Goal: Task Accomplishment & Management: Use online tool/utility

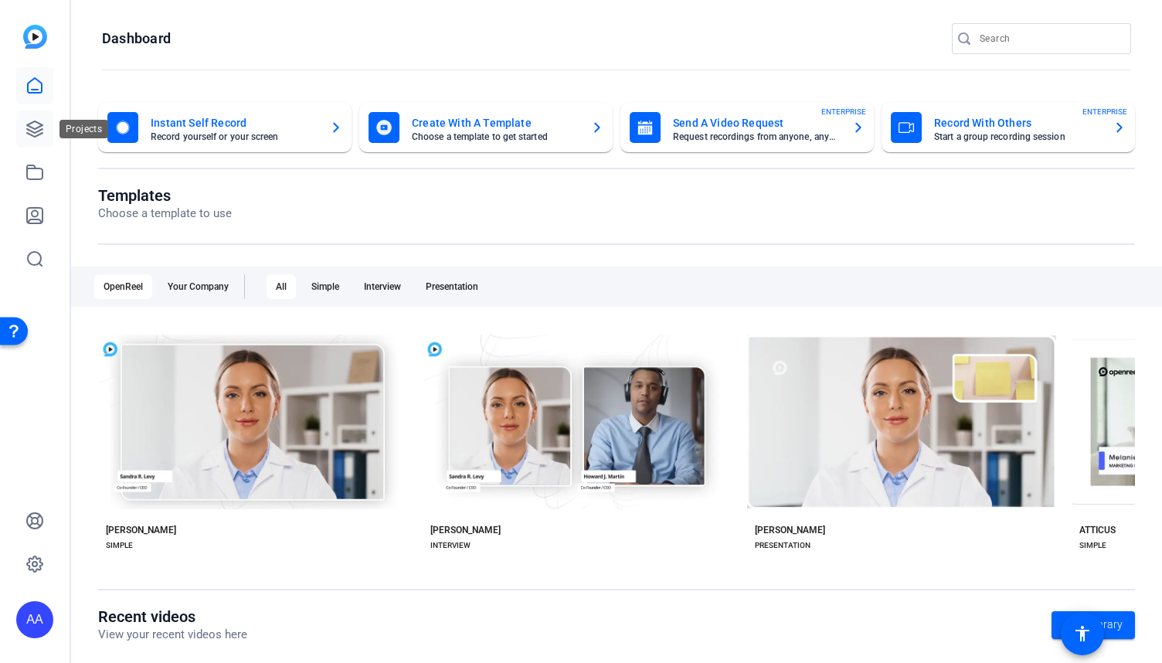
click at [37, 141] on link at bounding box center [34, 128] width 37 height 37
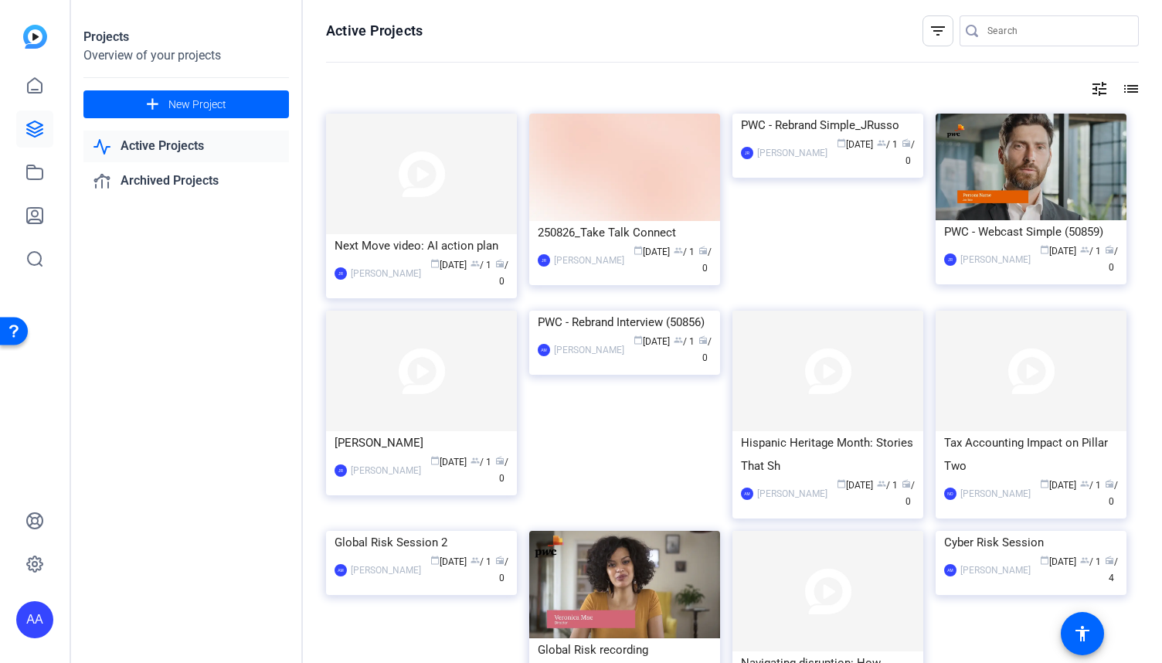
click at [930, 30] on mat-icon "filter_list" at bounding box center [938, 31] width 19 height 19
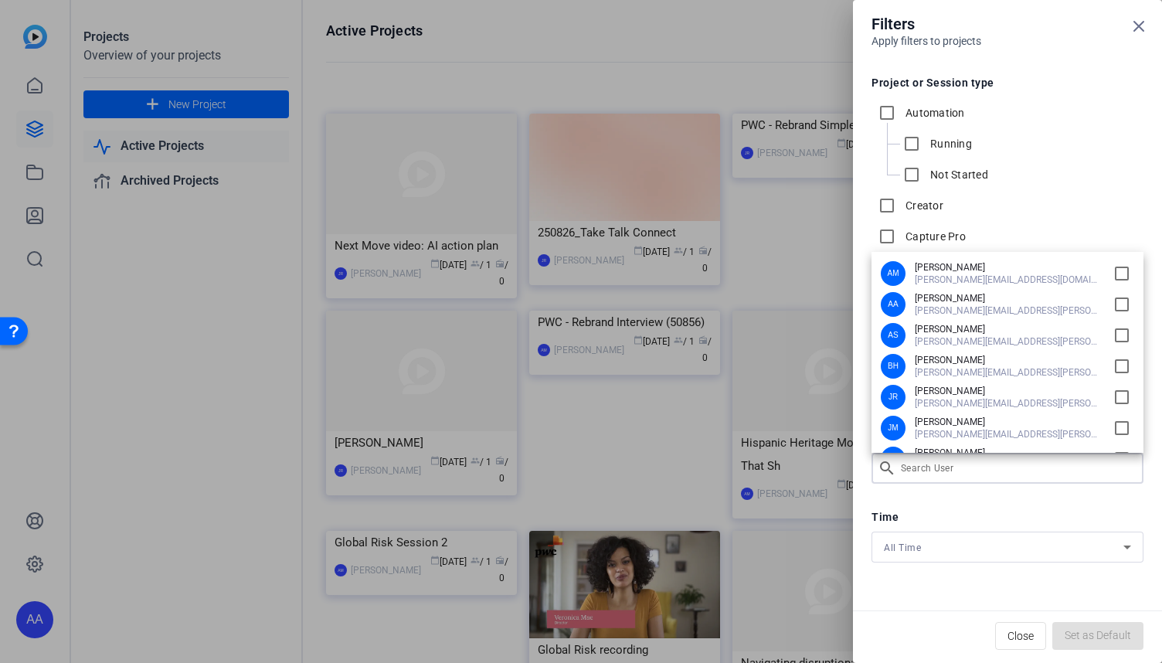
click at [959, 470] on div "Filters Apply filters to projects Project or Session type Automation Running No…" at bounding box center [581, 331] width 1162 height 663
click at [1113, 426] on input "checkbox" at bounding box center [1121, 428] width 25 height 25
checkbox input "true"
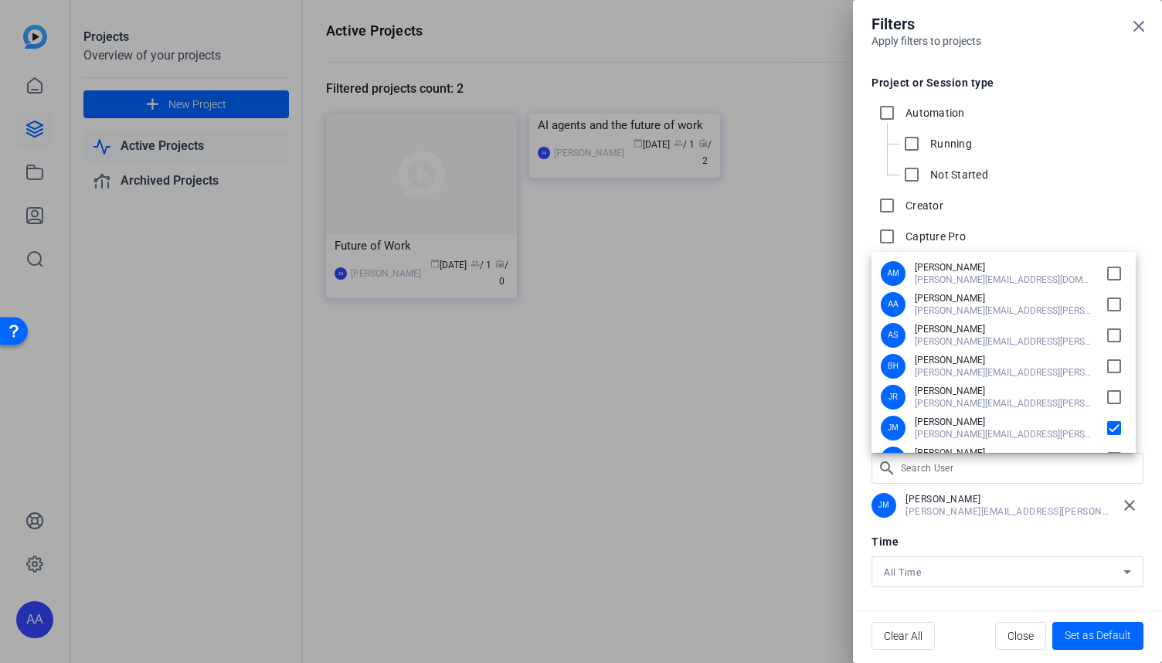
click at [1003, 641] on div at bounding box center [581, 331] width 1162 height 663
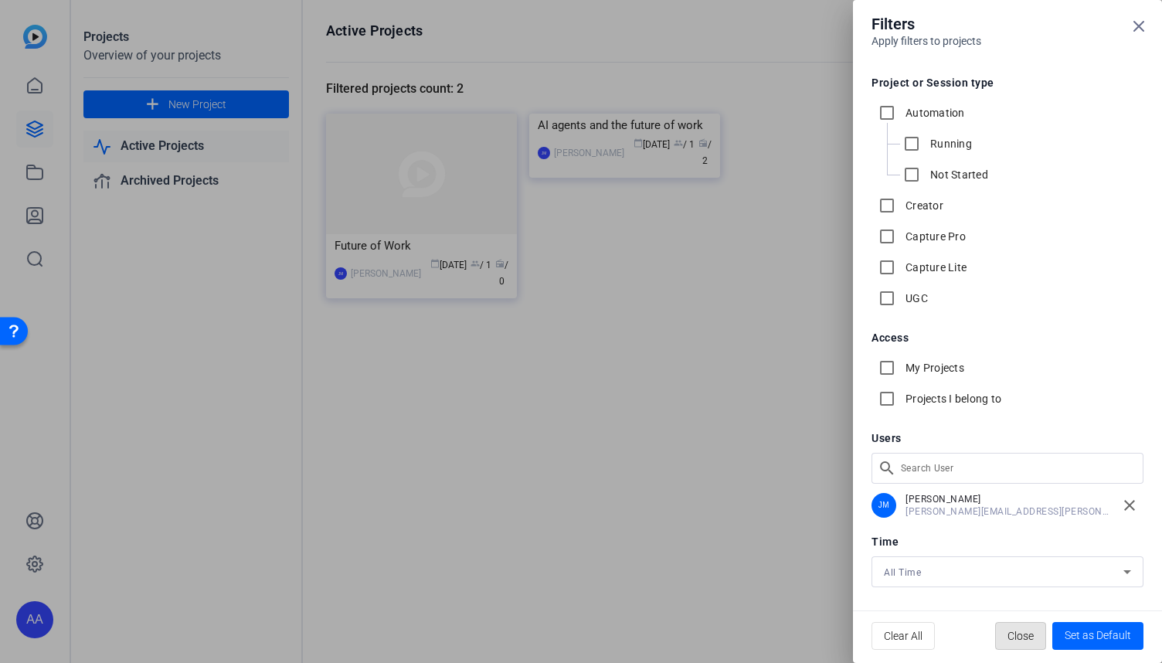
click at [1003, 641] on span "button" at bounding box center [1020, 635] width 49 height 37
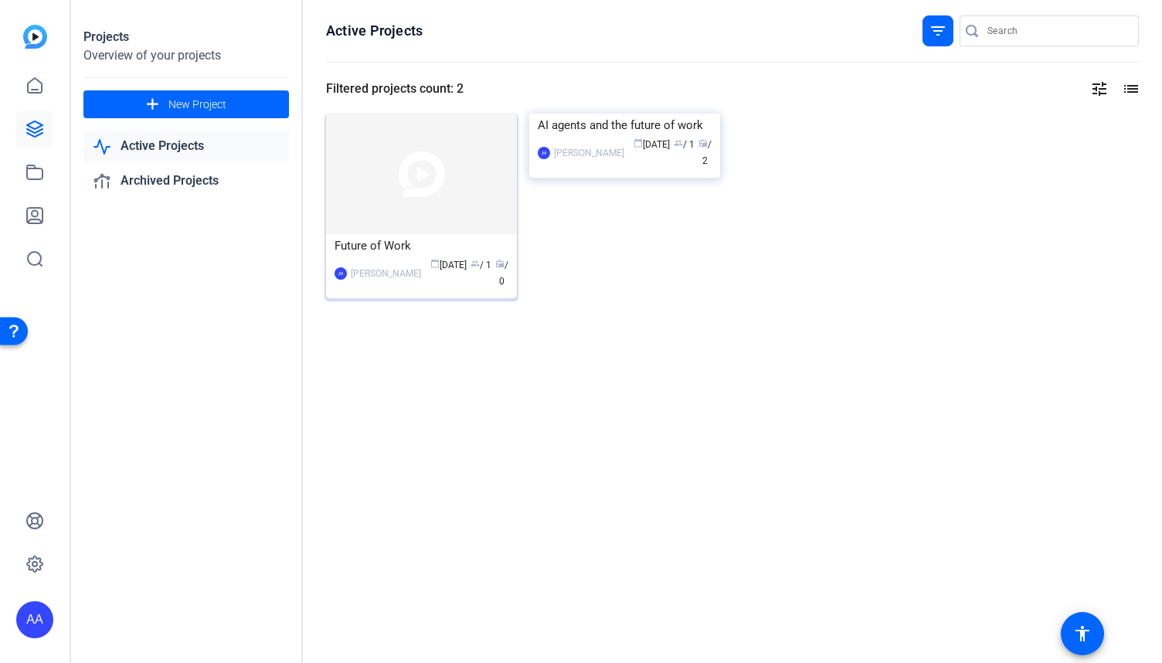
click at [418, 222] on img at bounding box center [421, 174] width 191 height 121
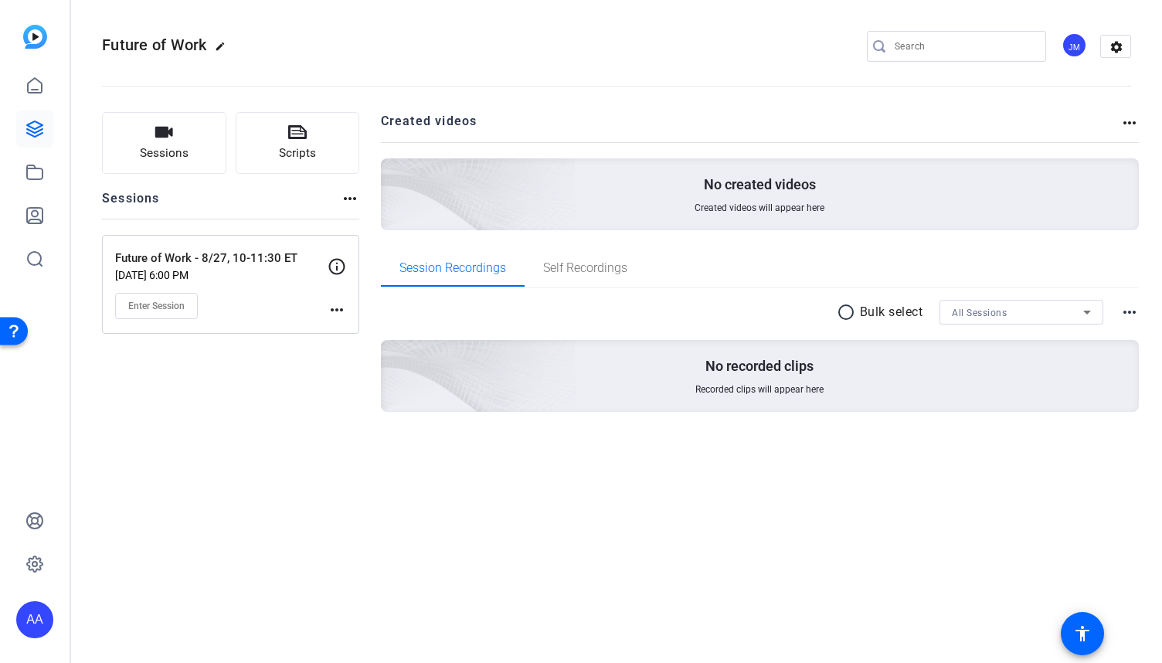
click at [337, 307] on mat-icon "more_horiz" at bounding box center [337, 310] width 19 height 19
click at [359, 331] on span "Edit Session" at bounding box center [375, 331] width 70 height 19
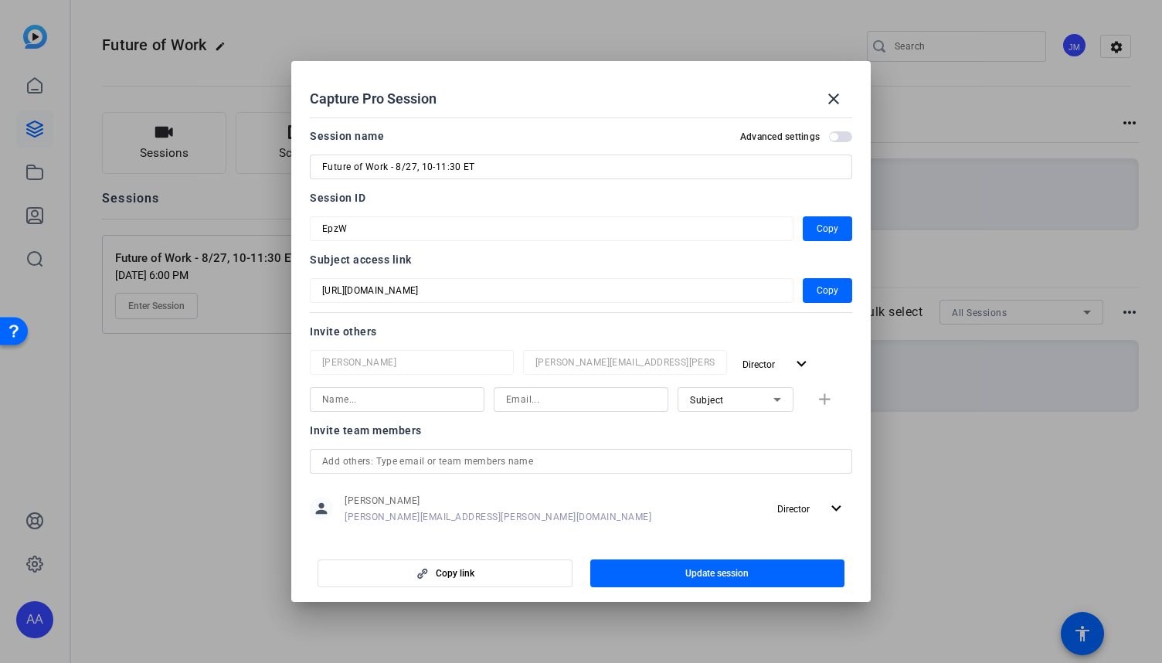
scroll to position [19, 0]
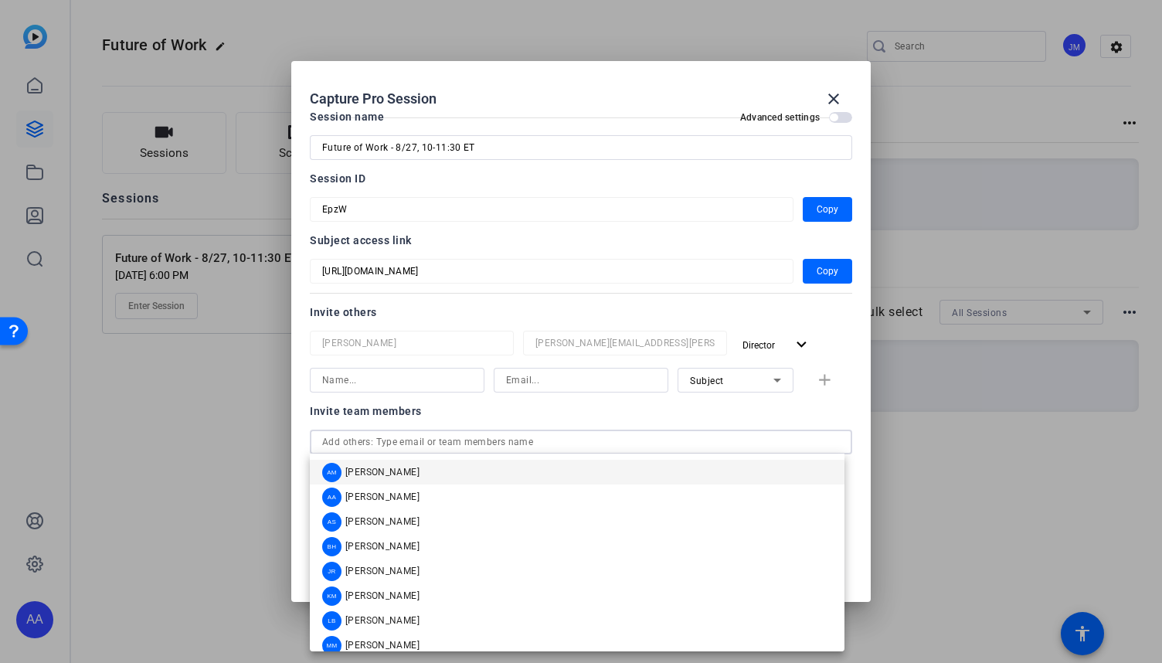
click at [420, 443] on input "text" at bounding box center [581, 442] width 518 height 19
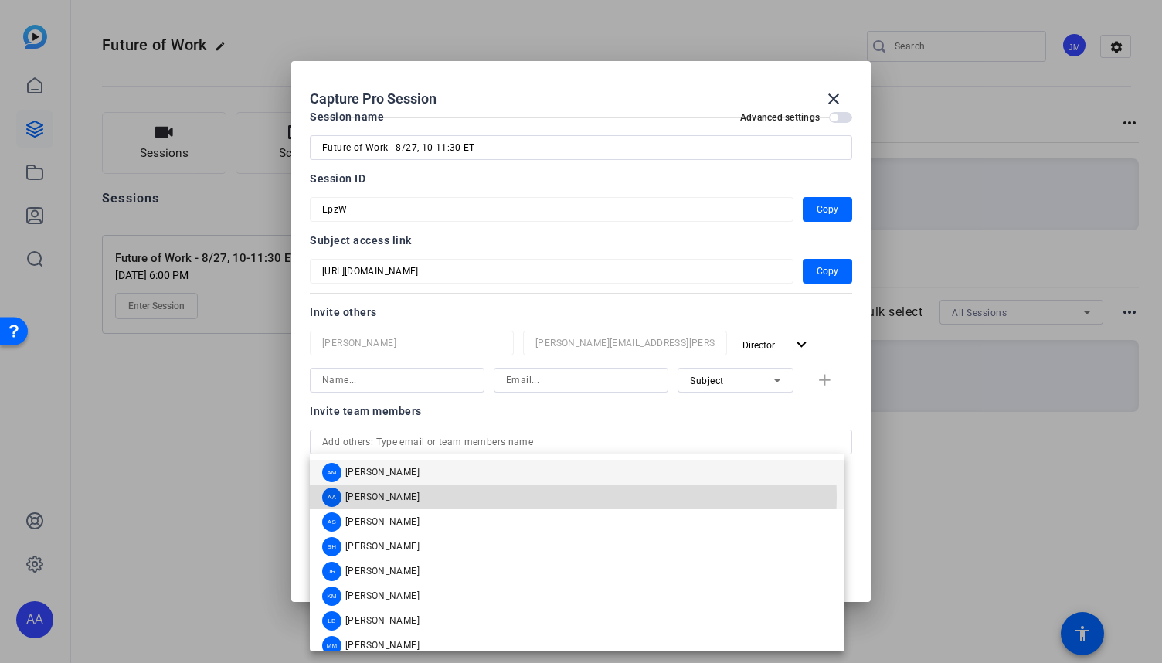
click at [394, 497] on span "[PERSON_NAME]" at bounding box center [382, 497] width 74 height 12
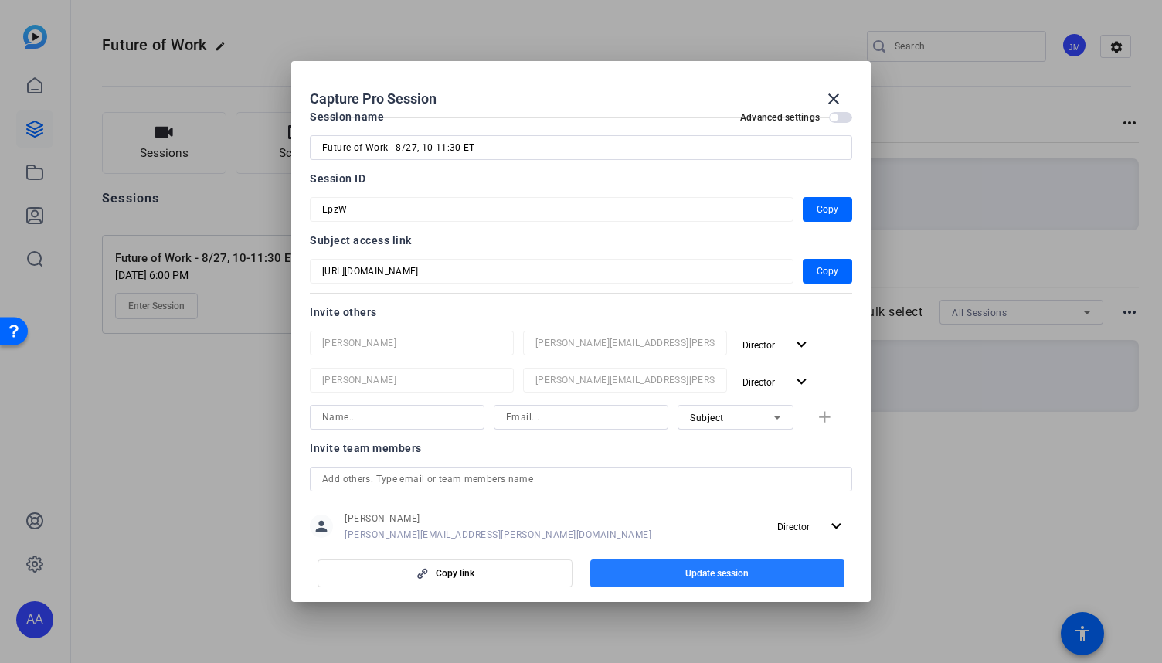
click at [691, 574] on span "Update session" at bounding box center [716, 573] width 63 height 12
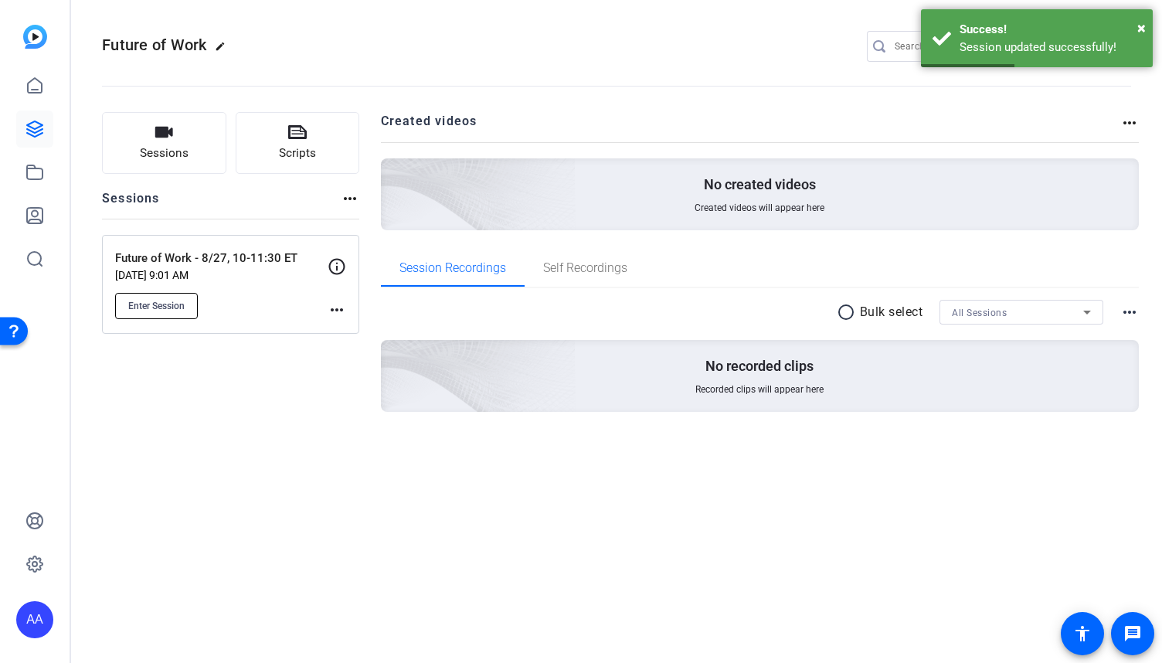
click at [171, 306] on span "Enter Session" at bounding box center [156, 306] width 56 height 12
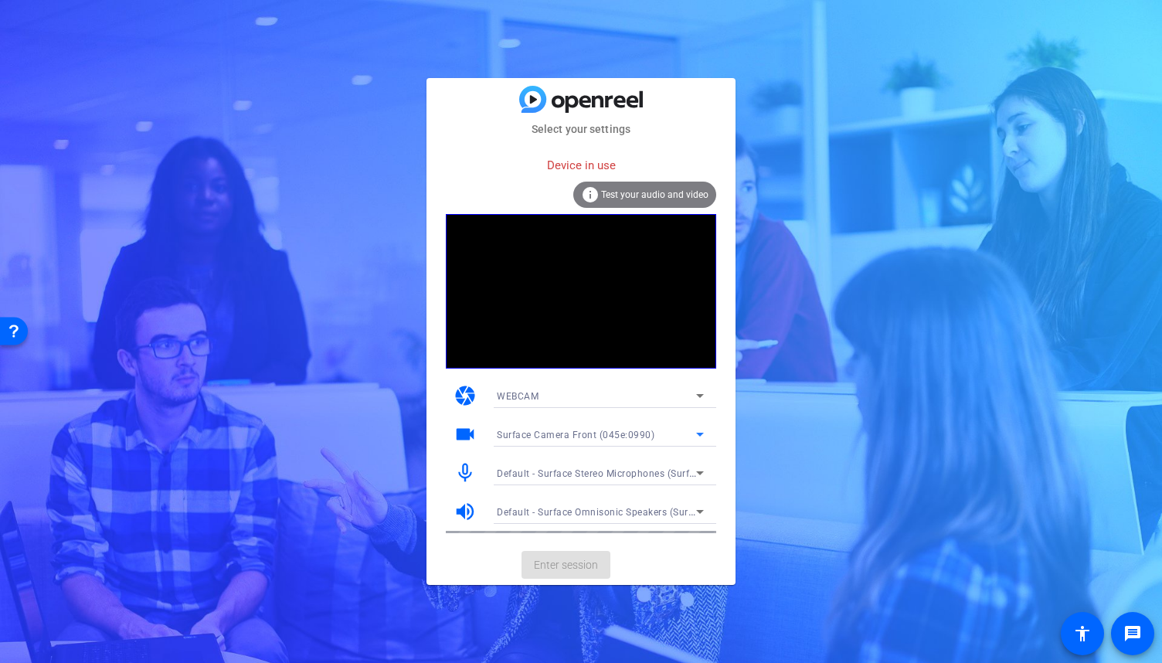
click at [613, 436] on span "Surface Camera Front (045e:0990)" at bounding box center [576, 435] width 158 height 11
click at [1150, 107] on div at bounding box center [581, 331] width 1162 height 663
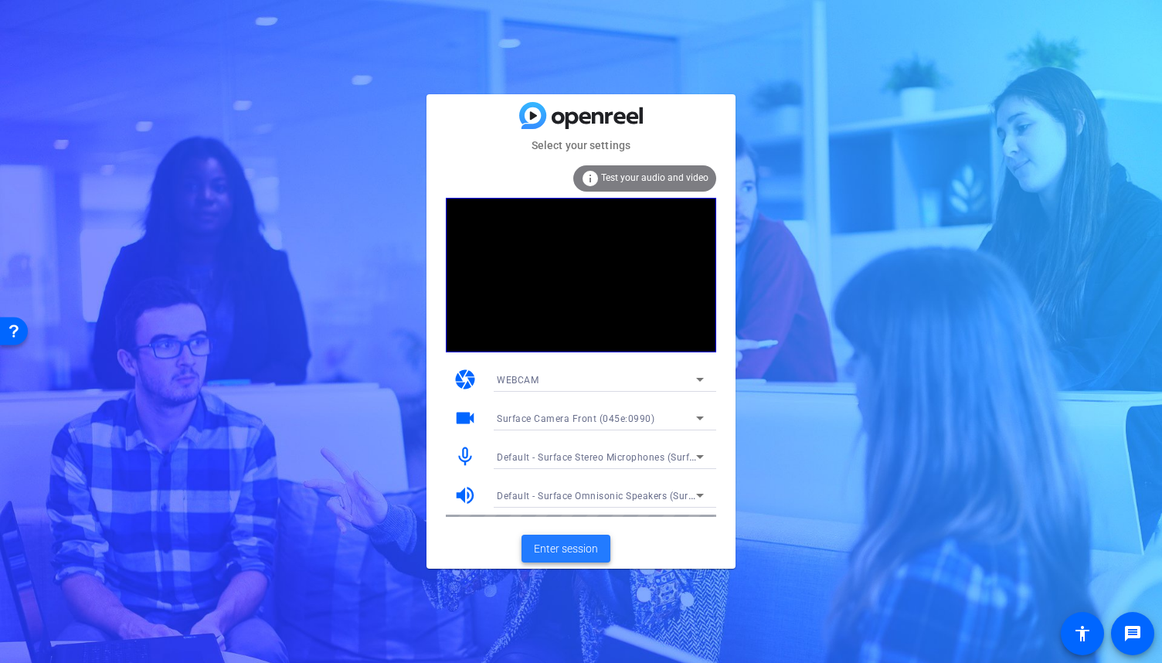
click at [572, 545] on span "Enter session" at bounding box center [566, 549] width 64 height 16
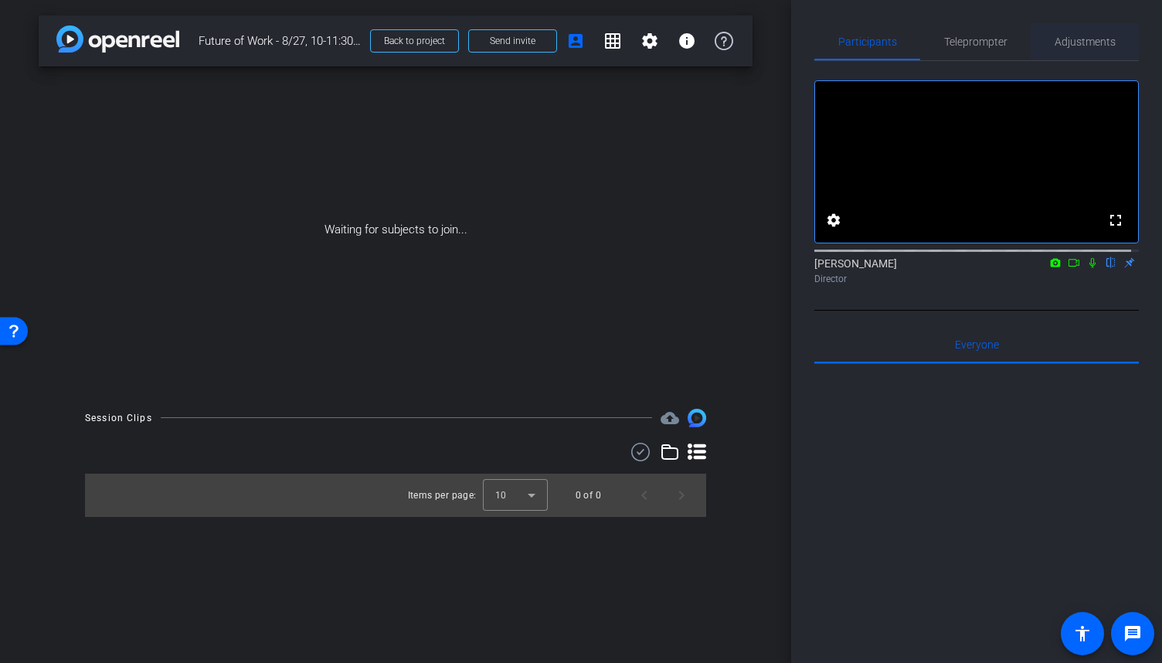
click at [1065, 53] on span "Adjustments" at bounding box center [1084, 41] width 61 height 37
